Goal: Information Seeking & Learning: Check status

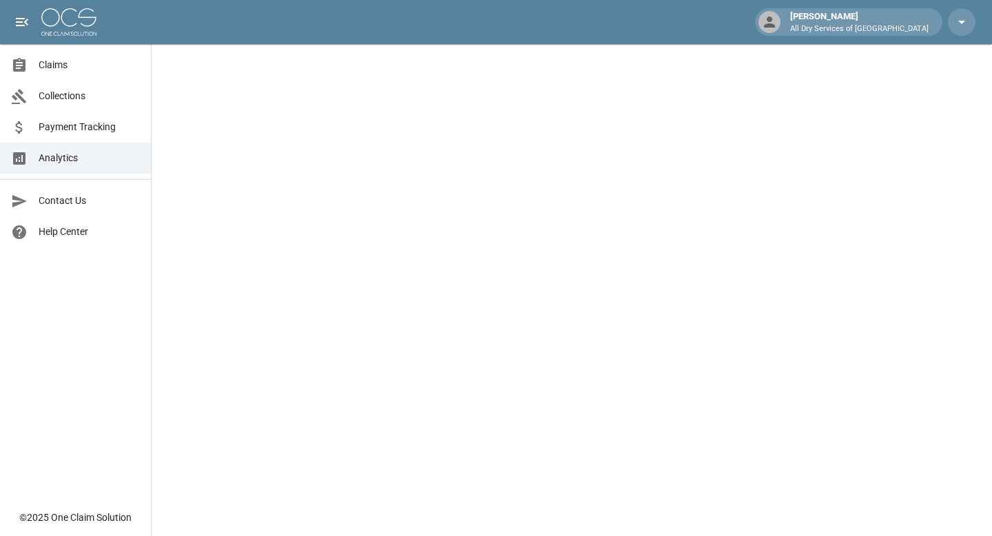
click at [79, 66] on span "Claims" at bounding box center [89, 65] width 101 height 14
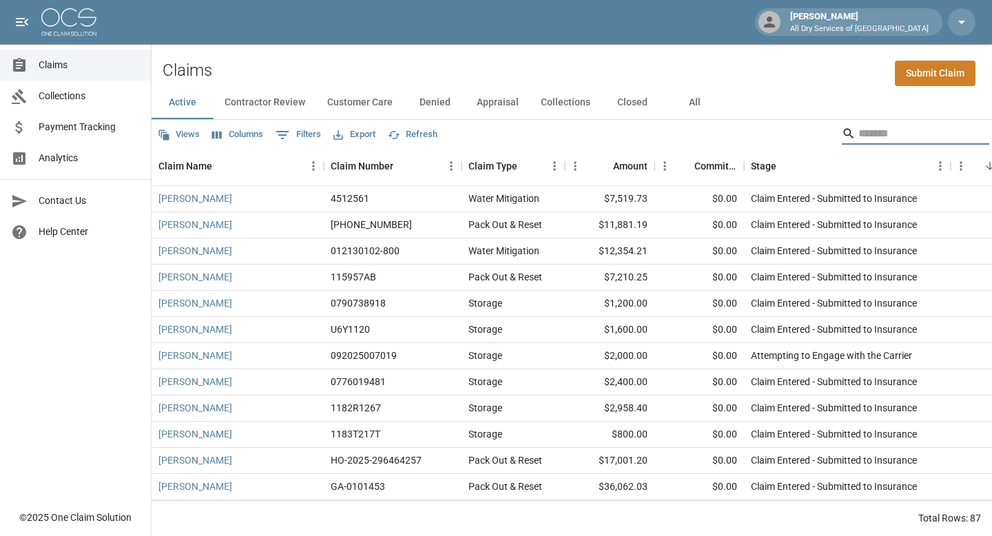
click at [881, 132] on input "Search" at bounding box center [914, 134] width 110 height 22
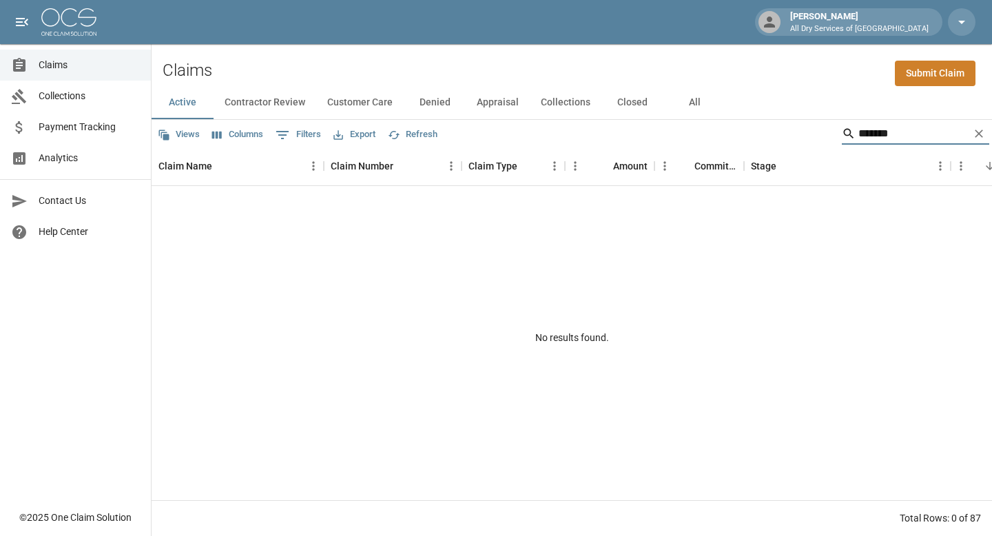
type input "*******"
click at [982, 135] on icon "Clear" at bounding box center [979, 134] width 14 height 14
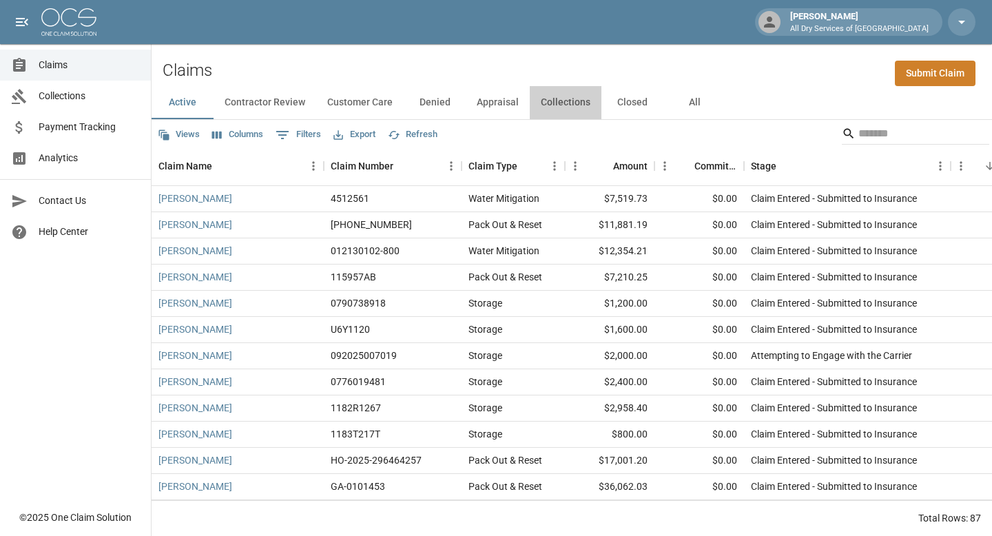
click at [601, 116] on button "Collections" at bounding box center [566, 102] width 72 height 33
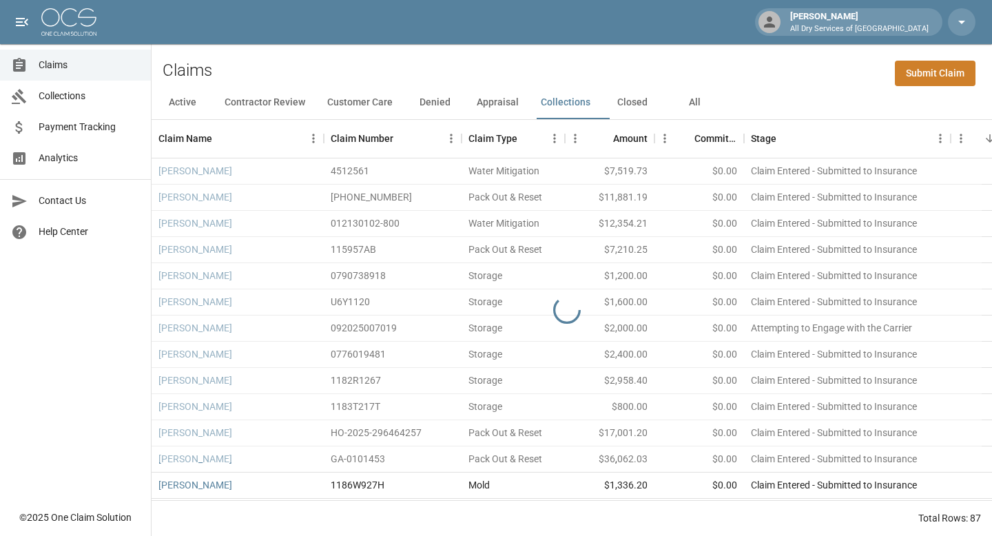
click at [643, 108] on button "Closed" at bounding box center [633, 102] width 62 height 33
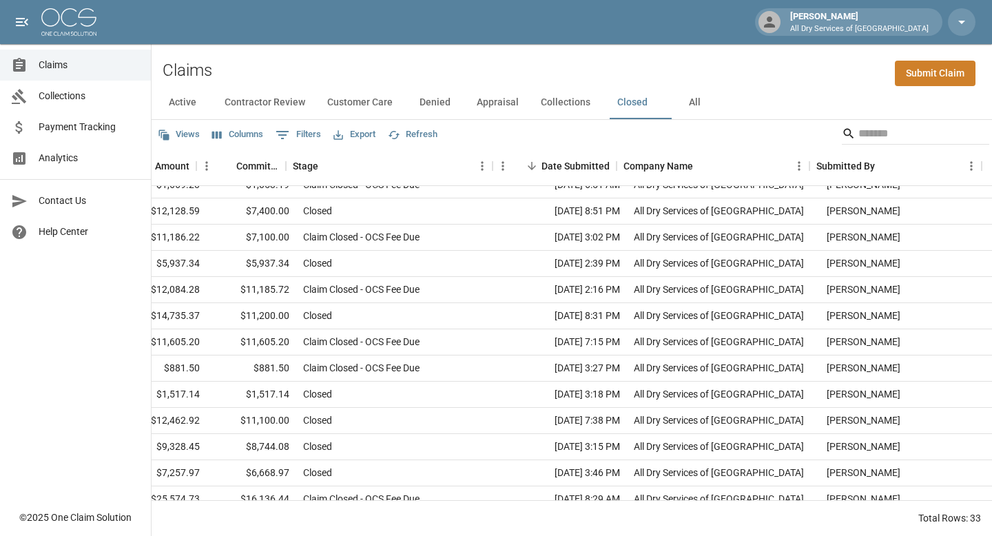
scroll to position [197, 458]
click at [420, 374] on div "Claim Closed - OCS Fee Due" at bounding box center [399, 369] width 207 height 26
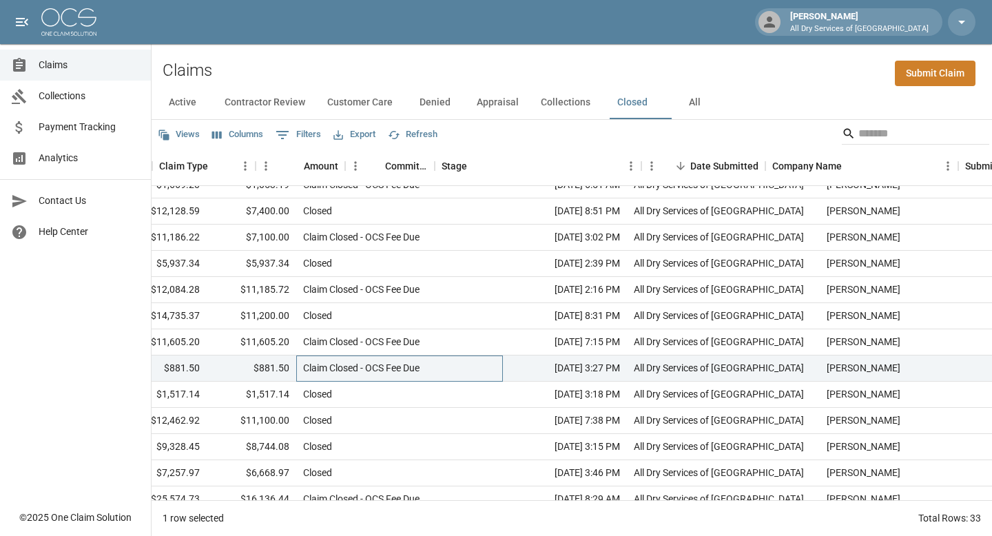
scroll to position [197, 0]
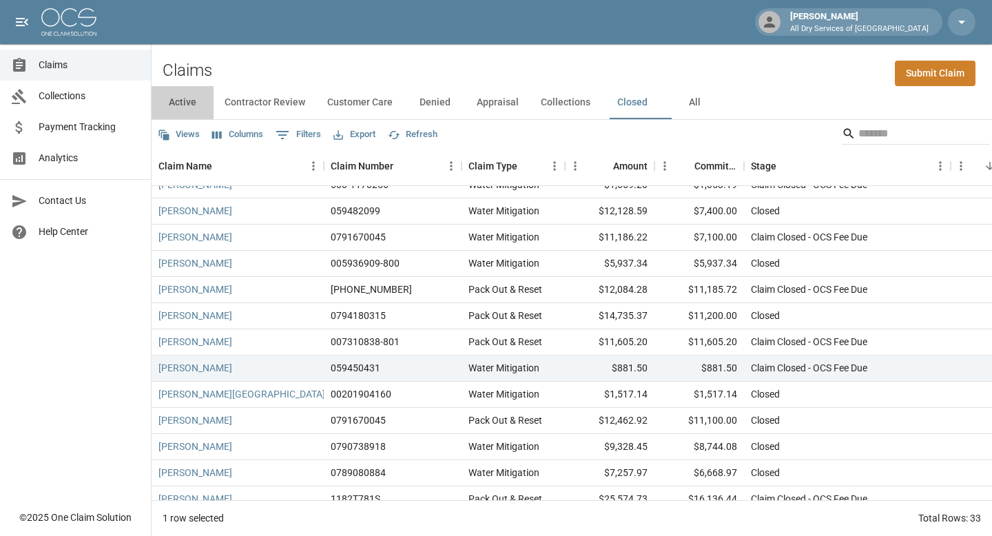
click at [173, 100] on button "Active" at bounding box center [183, 102] width 62 height 33
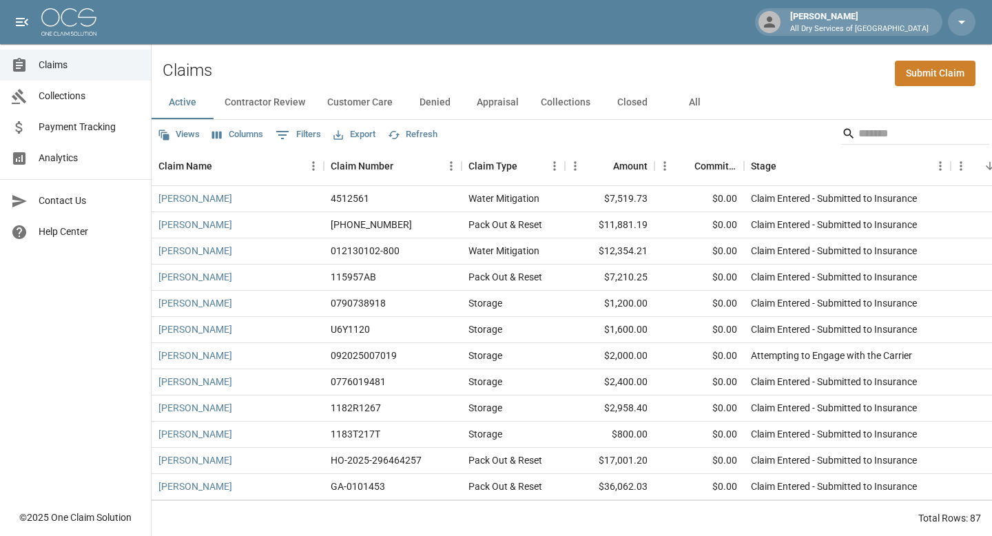
click at [87, 60] on span "Claims" at bounding box center [89, 65] width 101 height 14
click at [706, 95] on button "All" at bounding box center [695, 102] width 62 height 33
click at [869, 140] on input "Search" at bounding box center [914, 134] width 110 height 22
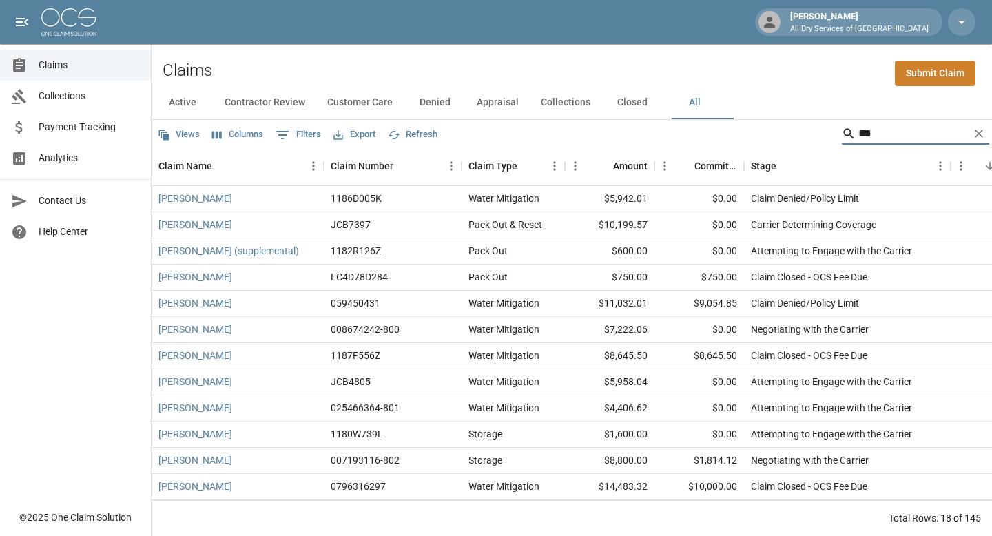
type input "****"
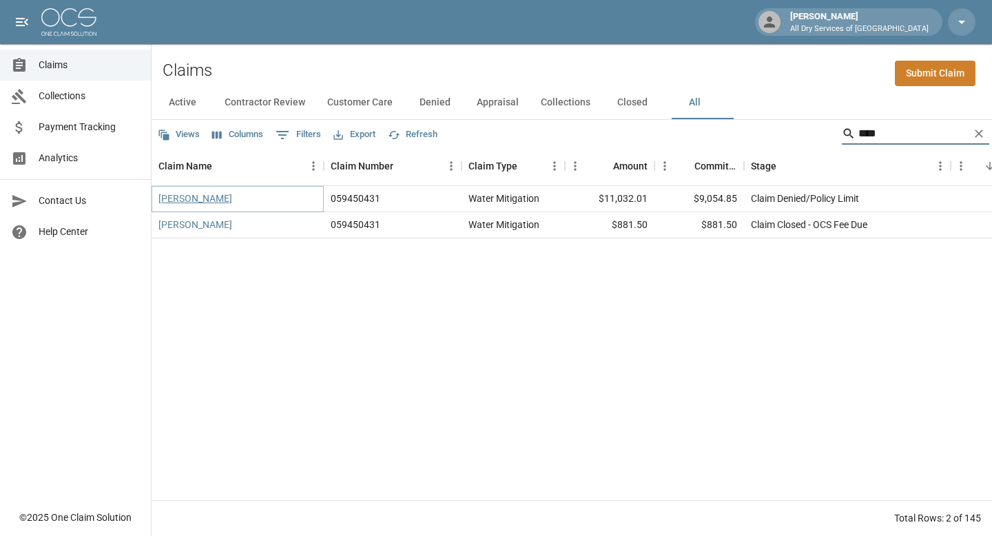
click at [198, 198] on link "[PERSON_NAME]" at bounding box center [196, 199] width 74 height 14
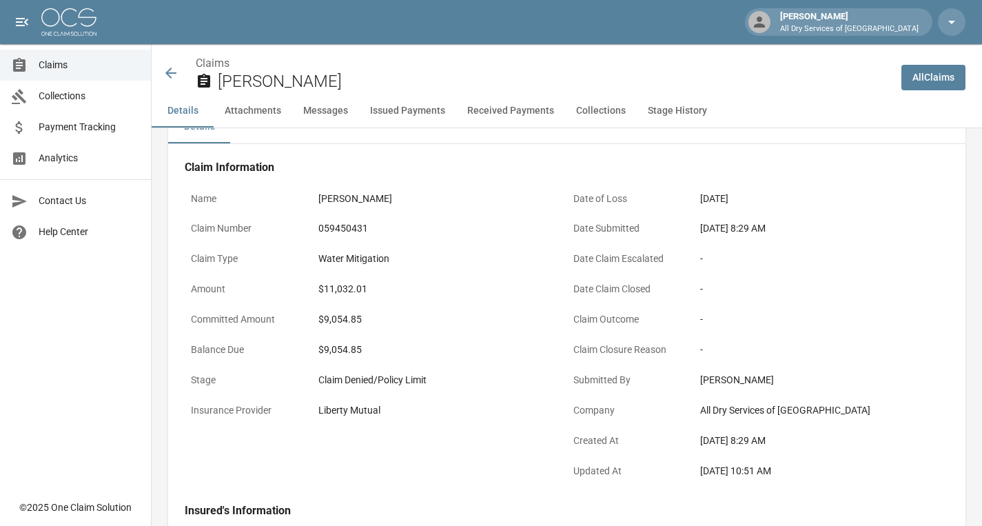
scroll to position [37, 0]
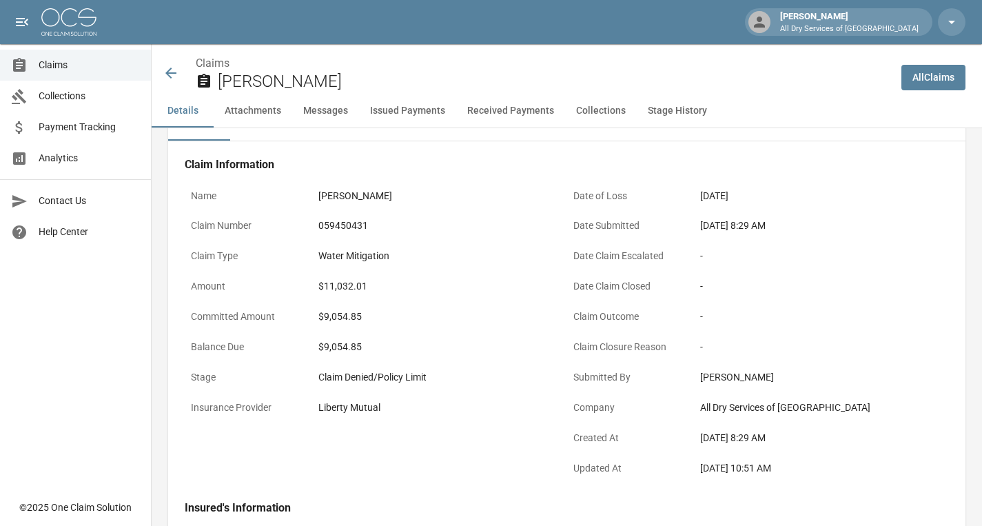
click at [189, 114] on button "Details" at bounding box center [183, 110] width 62 height 33
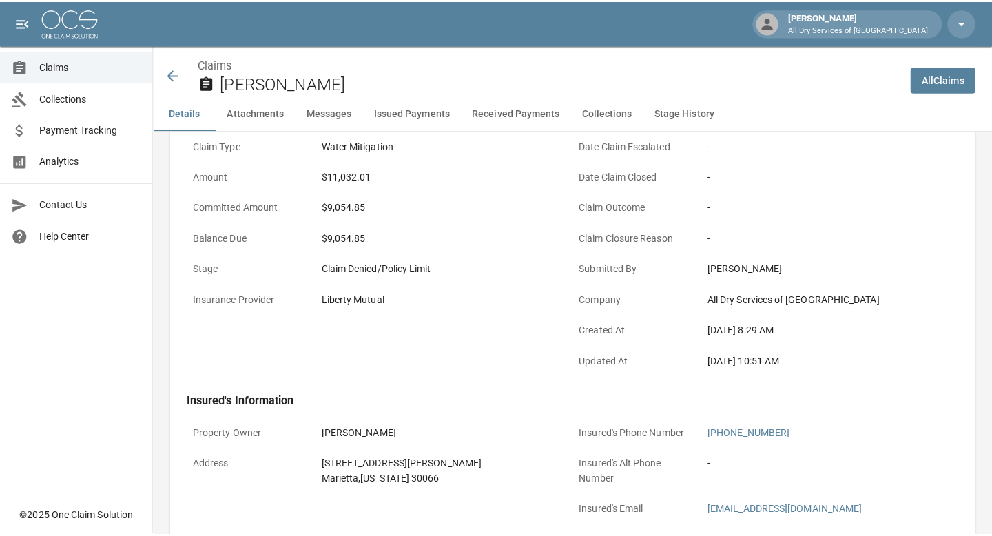
scroll to position [0, 0]
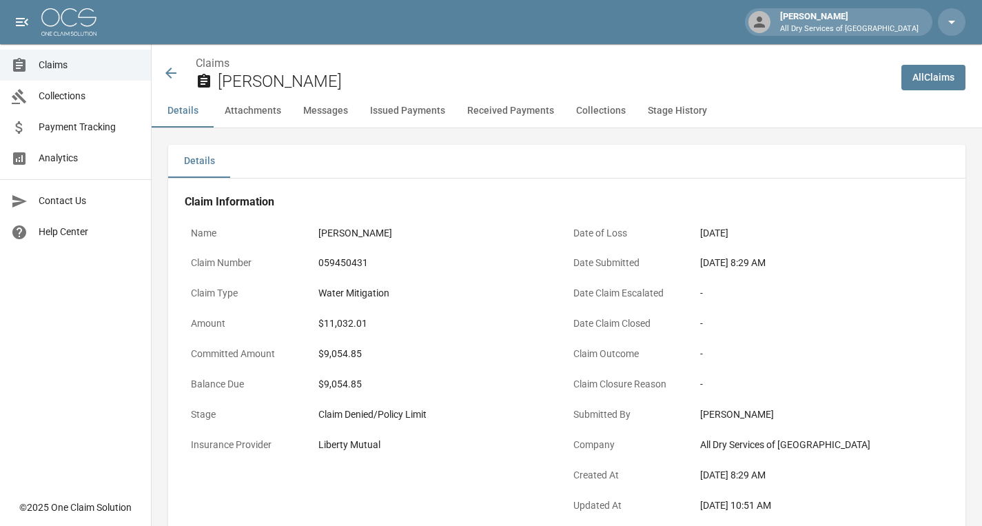
click at [170, 79] on icon at bounding box center [171, 73] width 17 height 17
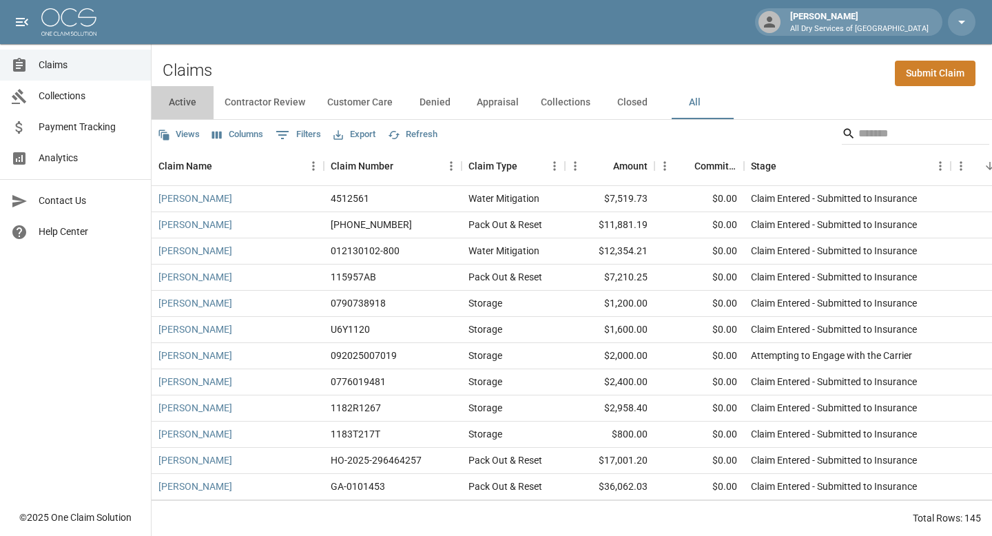
click at [188, 105] on button "Active" at bounding box center [183, 102] width 62 height 33
click at [706, 106] on button "All" at bounding box center [695, 102] width 62 height 33
click at [181, 101] on button "Active" at bounding box center [183, 102] width 62 height 33
click at [885, 132] on input "Search" at bounding box center [914, 134] width 110 height 22
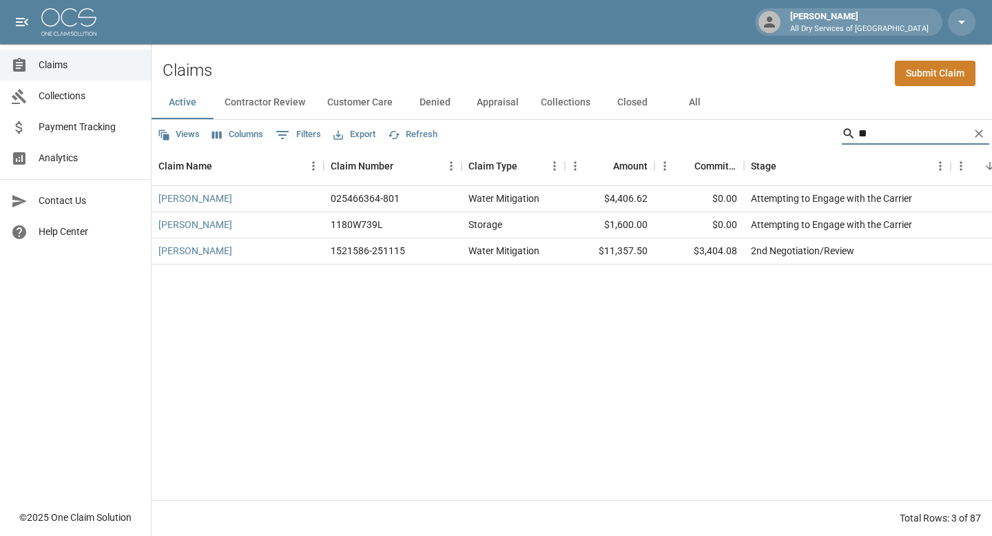
type input "*"
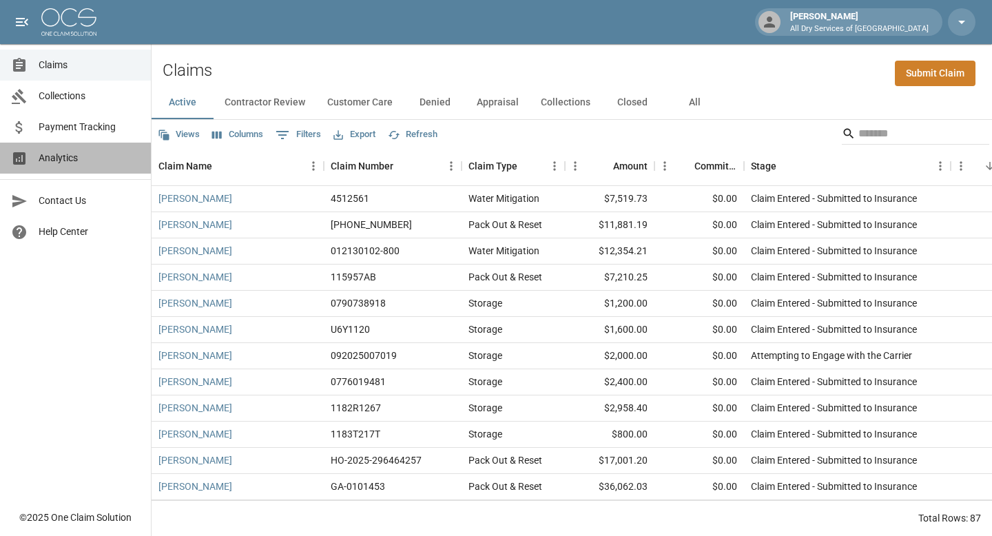
click at [72, 163] on span "Analytics" at bounding box center [89, 158] width 101 height 14
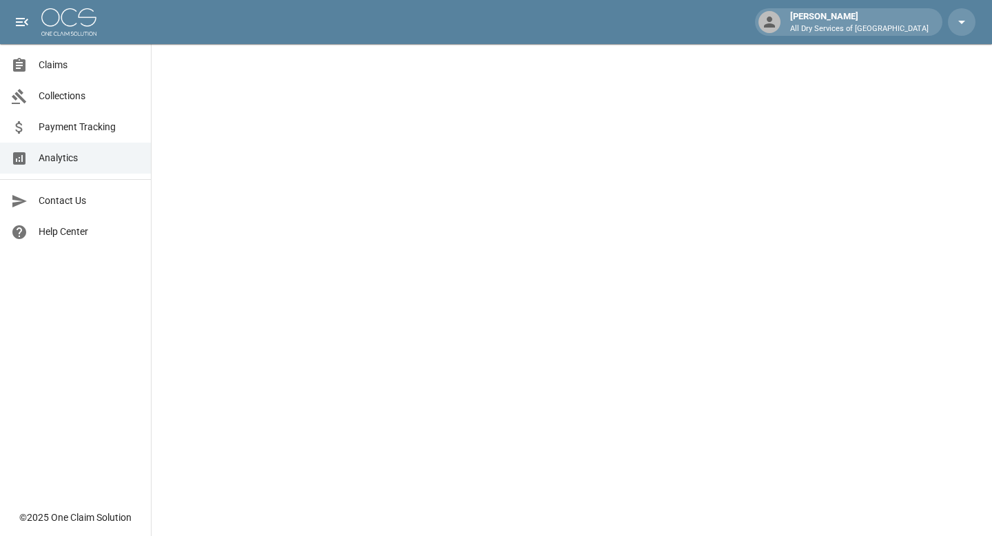
click at [89, 71] on span "Claims" at bounding box center [89, 65] width 101 height 14
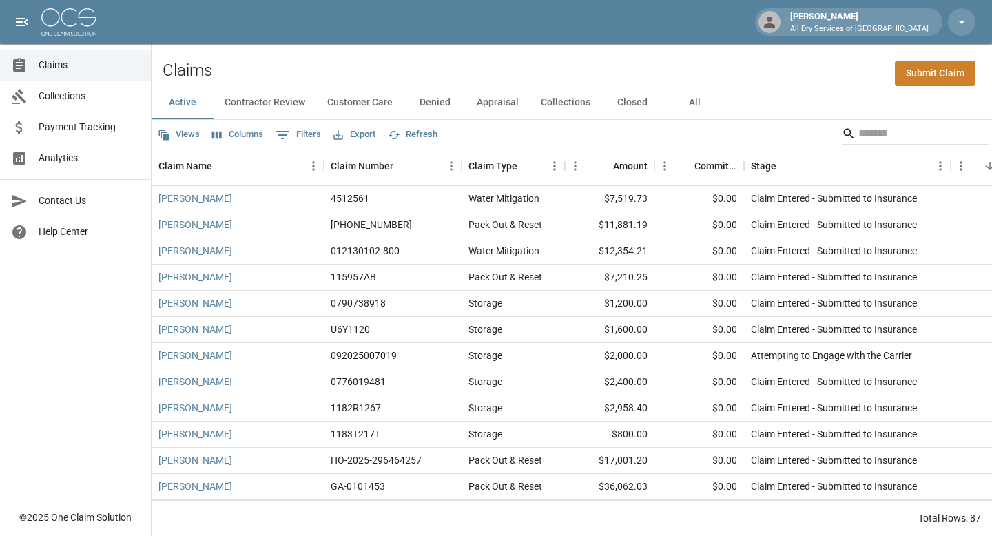
click at [652, 100] on button "Closed" at bounding box center [633, 102] width 62 height 33
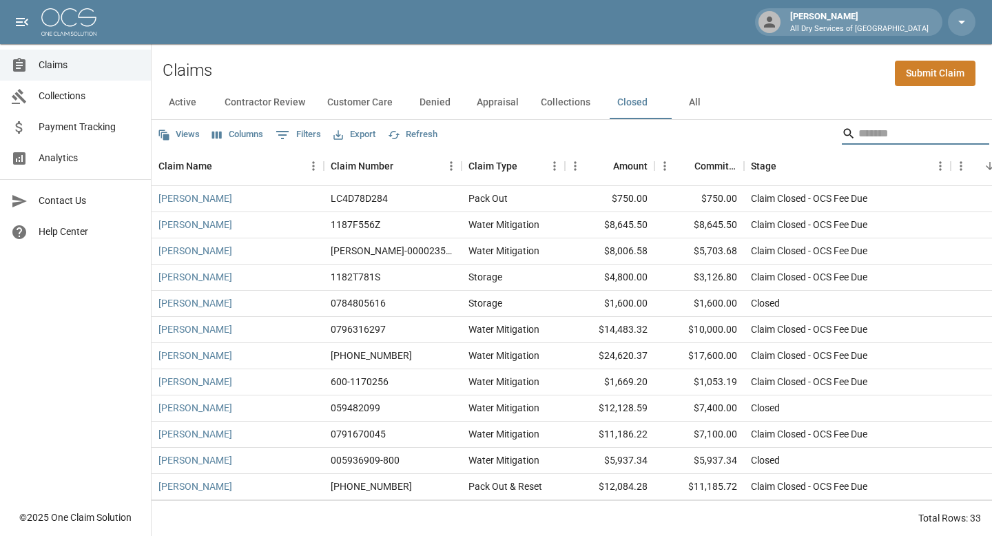
click at [882, 132] on input "Search" at bounding box center [914, 134] width 110 height 22
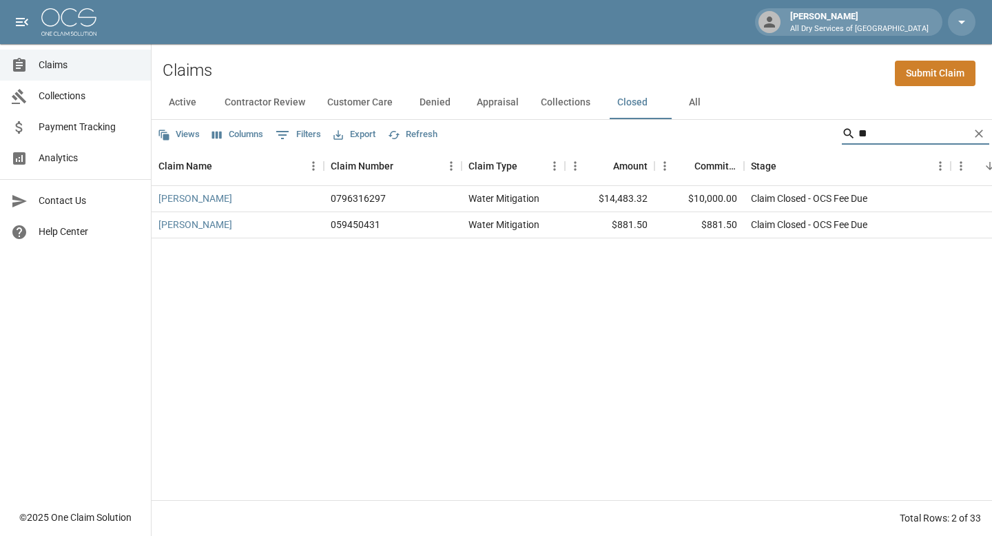
type input "*"
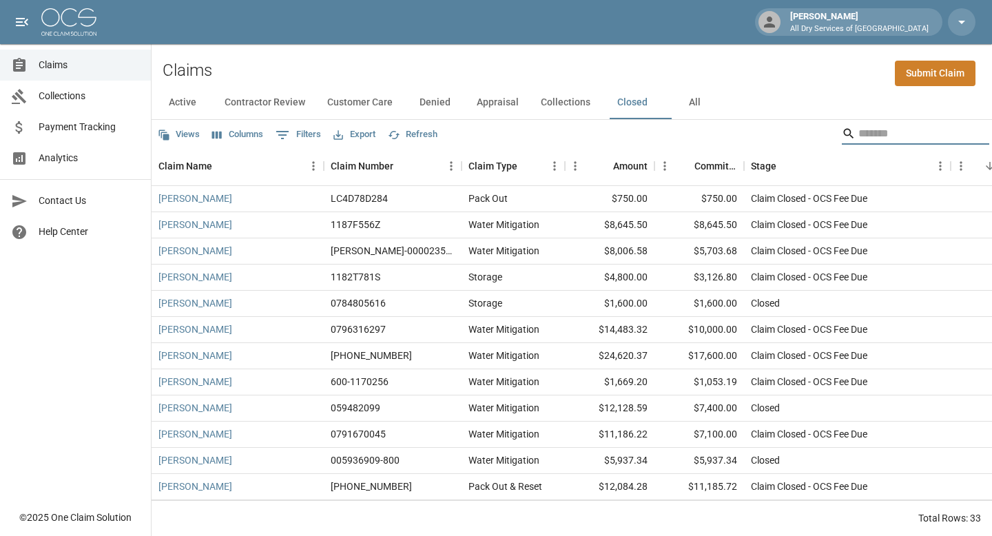
click at [699, 105] on button "All" at bounding box center [695, 102] width 62 height 33
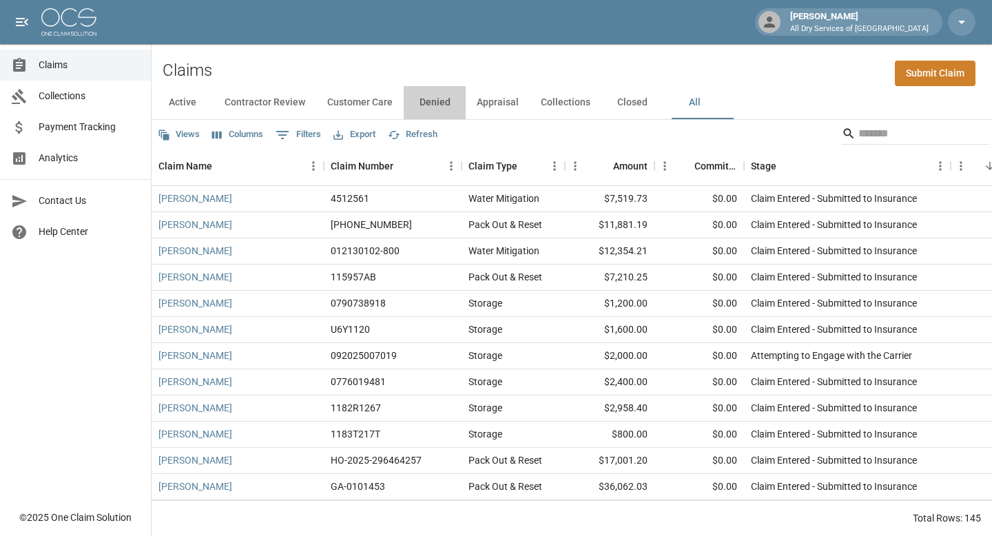
click at [432, 101] on button "Denied" at bounding box center [435, 102] width 62 height 33
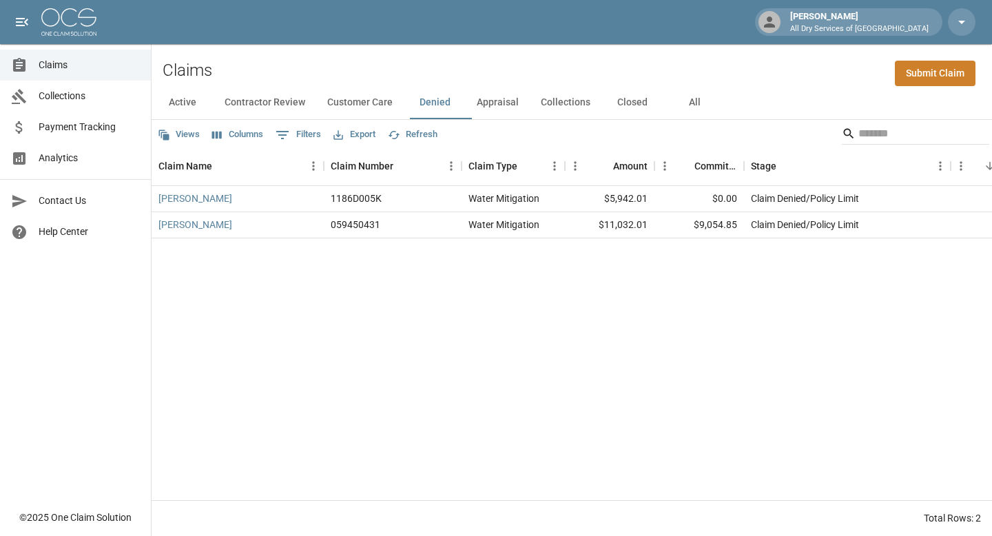
click at [360, 104] on button "Customer Care" at bounding box center [360, 102] width 88 height 33
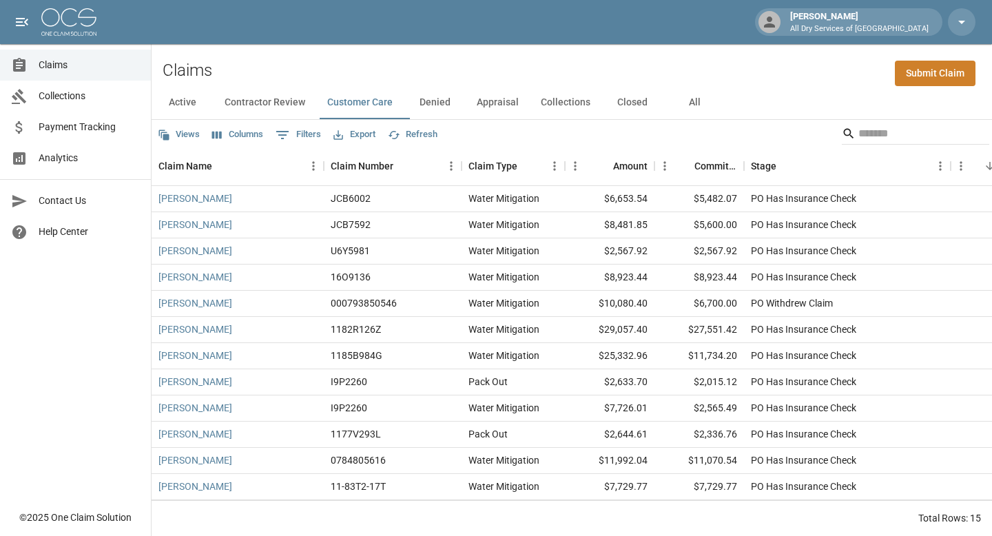
click at [174, 108] on button "Active" at bounding box center [183, 102] width 62 height 33
